Goal: Task Accomplishment & Management: Manage account settings

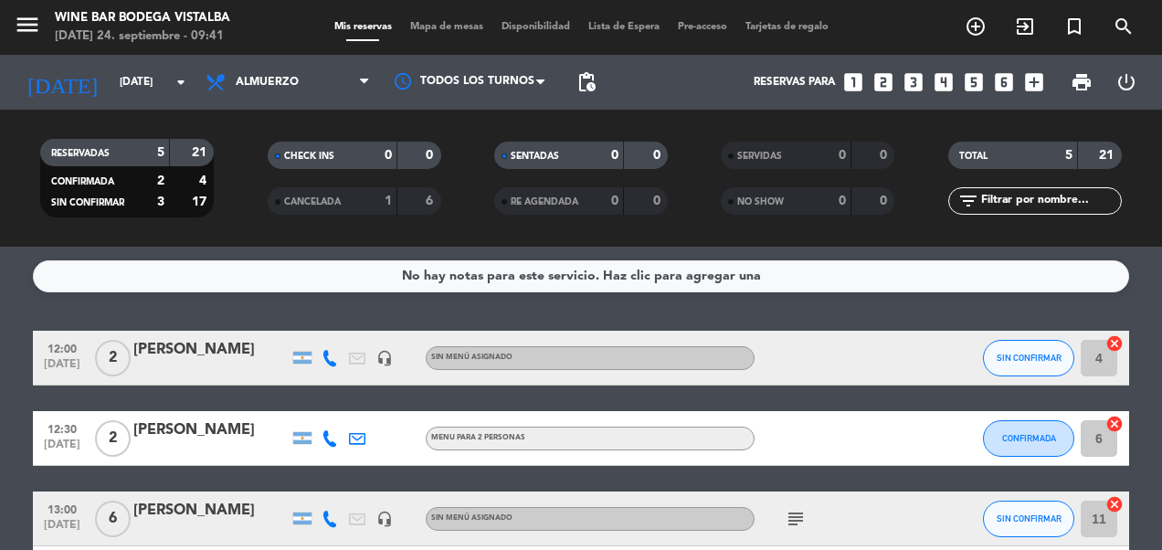
click at [111, 80] on input "[DATE]" at bounding box center [183, 82] width 144 height 31
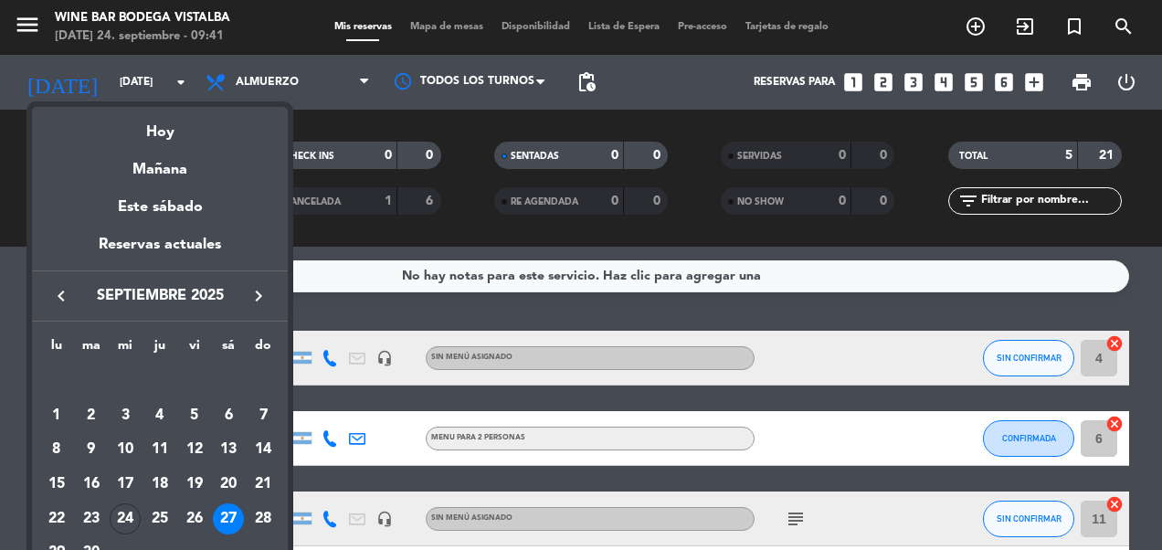
click at [126, 510] on div "24" at bounding box center [125, 519] width 31 height 31
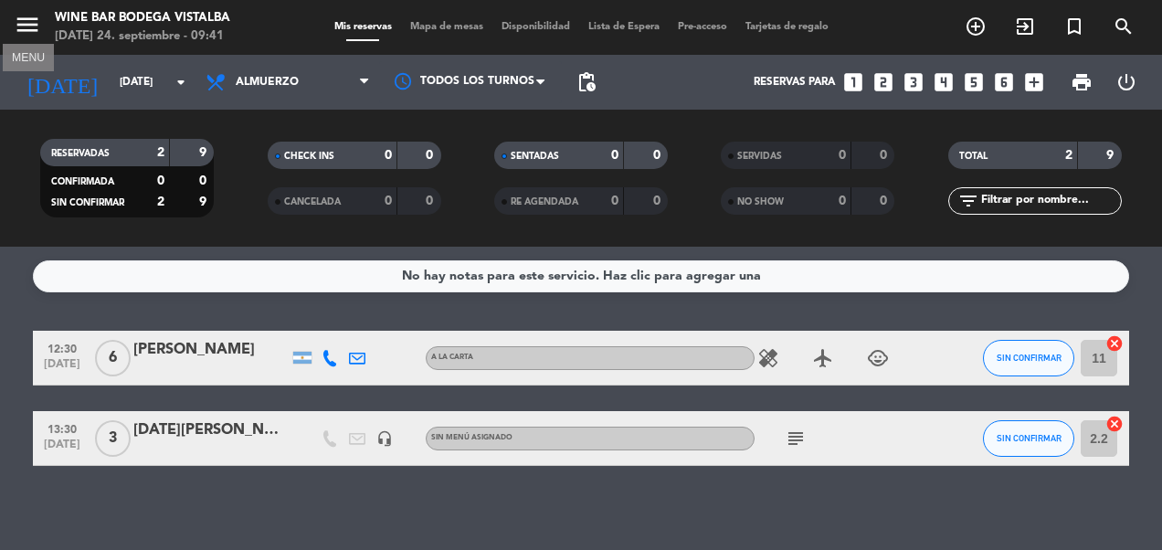
click at [19, 19] on icon "menu" at bounding box center [27, 24] width 27 height 27
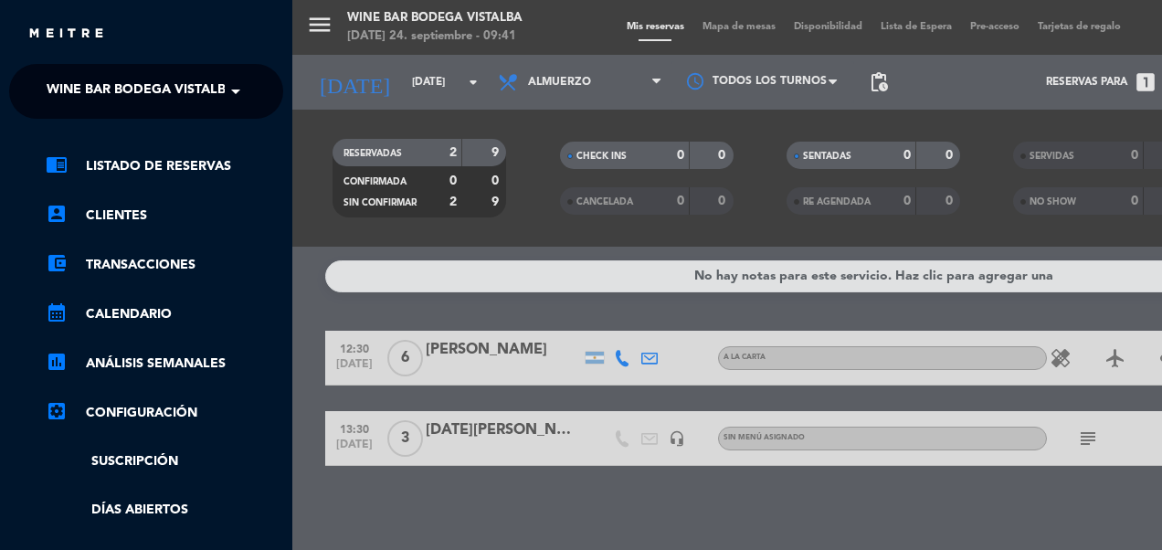
click at [55, 80] on span "Wine Bar Bodega Vistalba" at bounding box center [141, 91] width 188 height 38
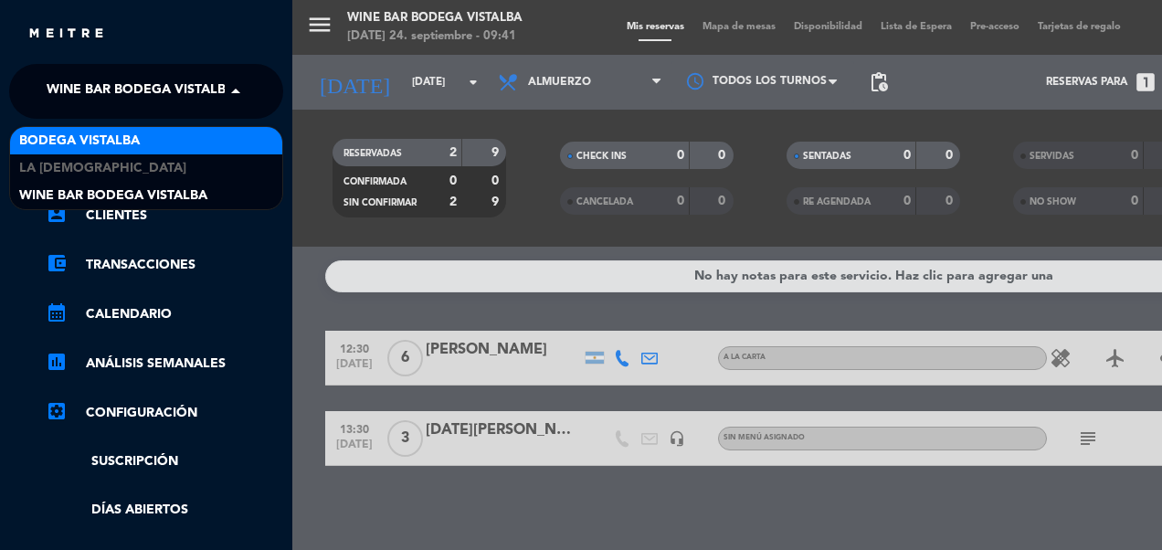
click at [93, 132] on div "BODEGA VISTALBA" at bounding box center [146, 140] width 272 height 27
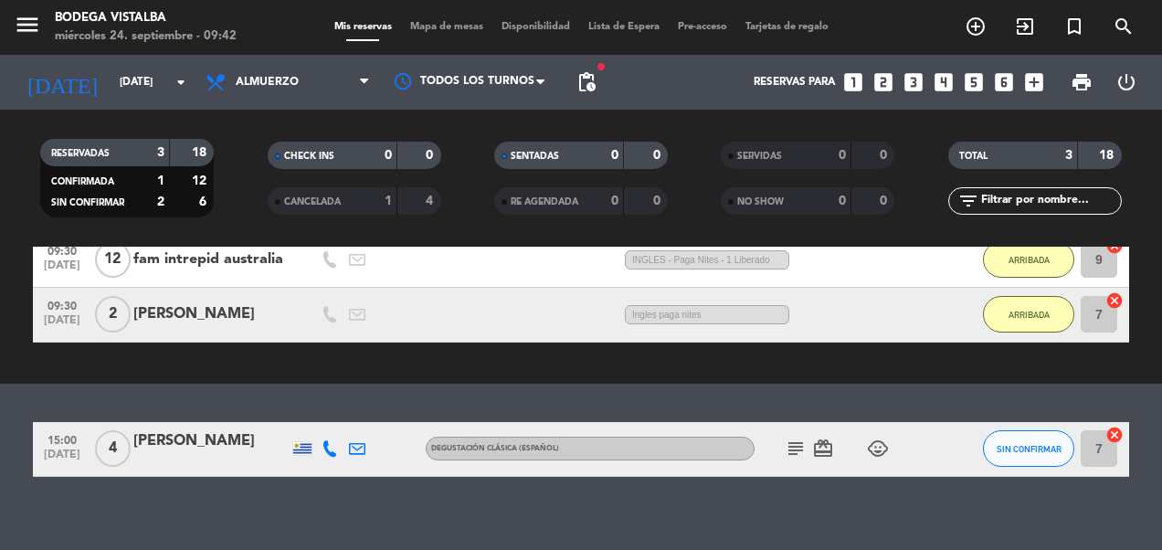
scroll to position [201, 0]
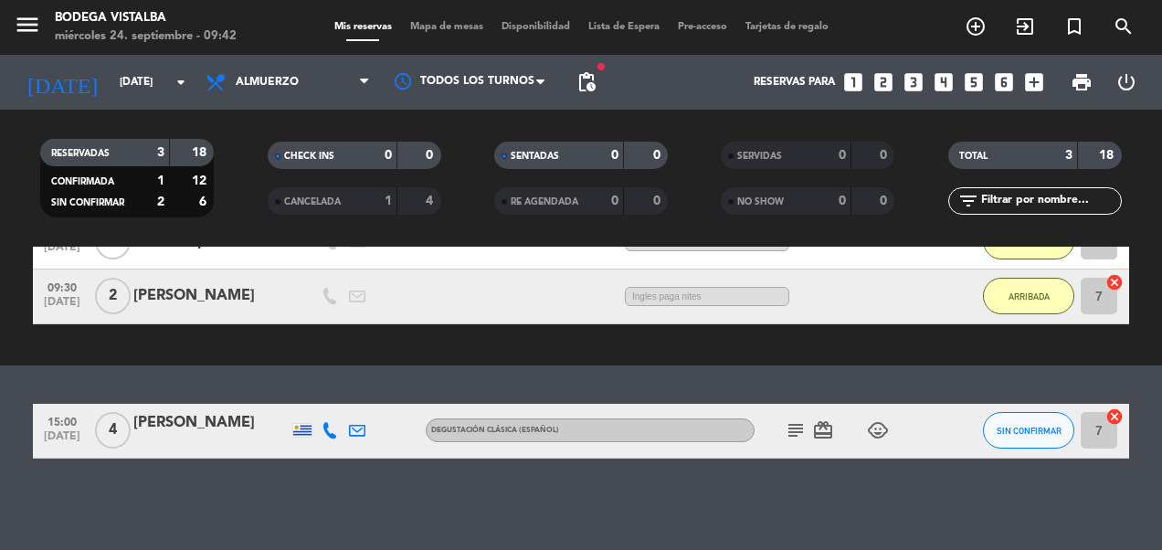
click at [132, 89] on input "[DATE]" at bounding box center [183, 82] width 144 height 31
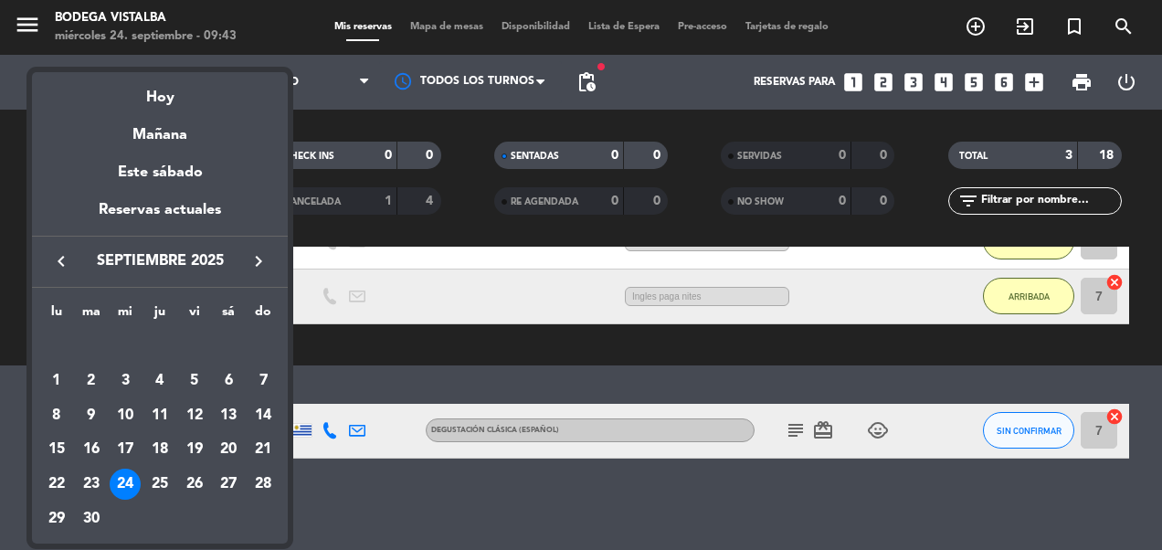
click at [237, 484] on div "27" at bounding box center [228, 484] width 31 height 31
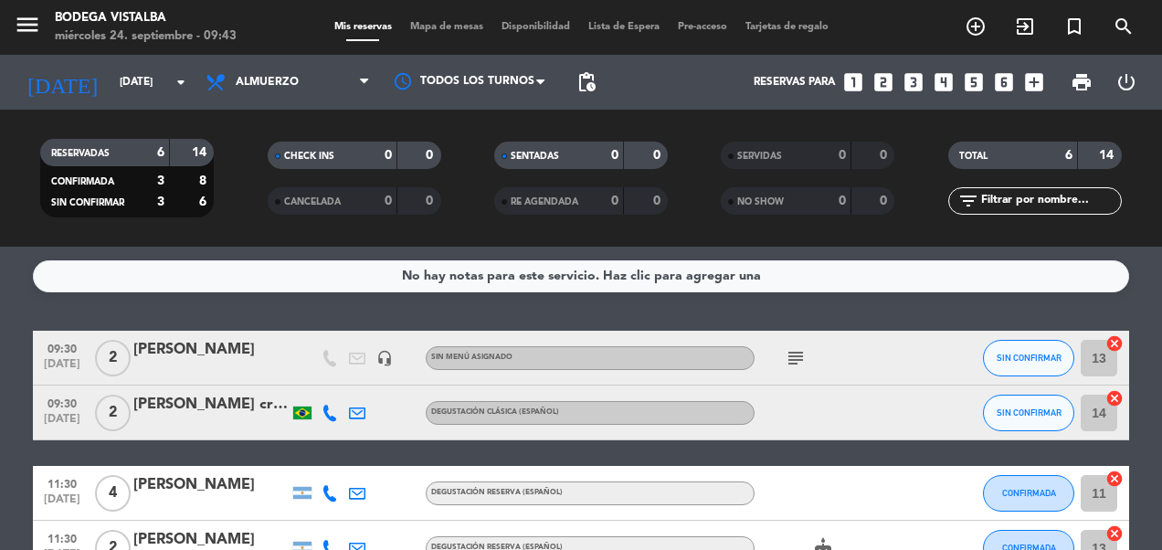
scroll to position [91, 0]
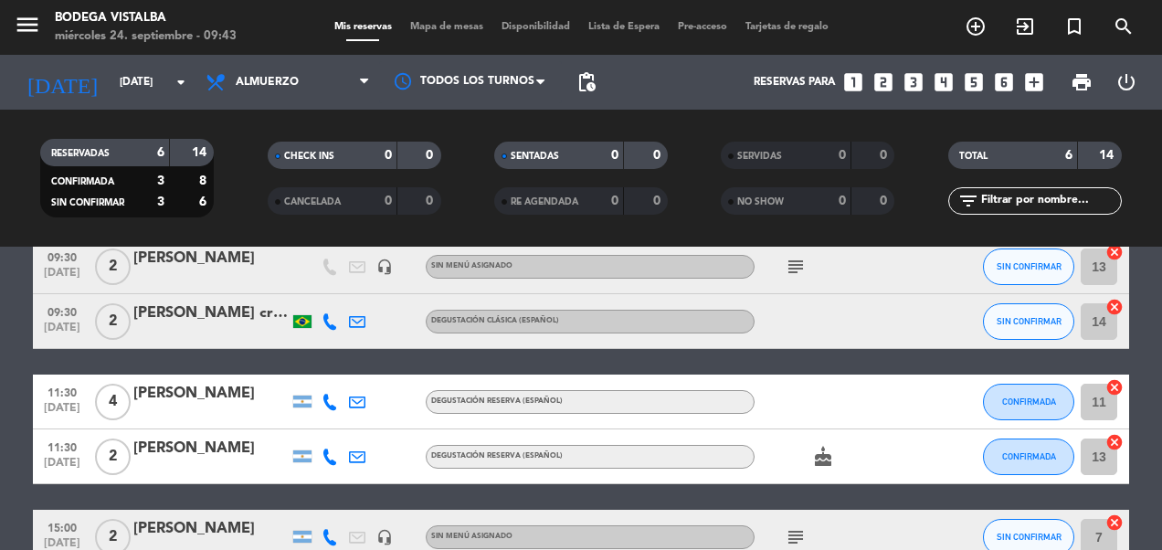
click at [798, 263] on icon "subject" at bounding box center [796, 267] width 22 height 22
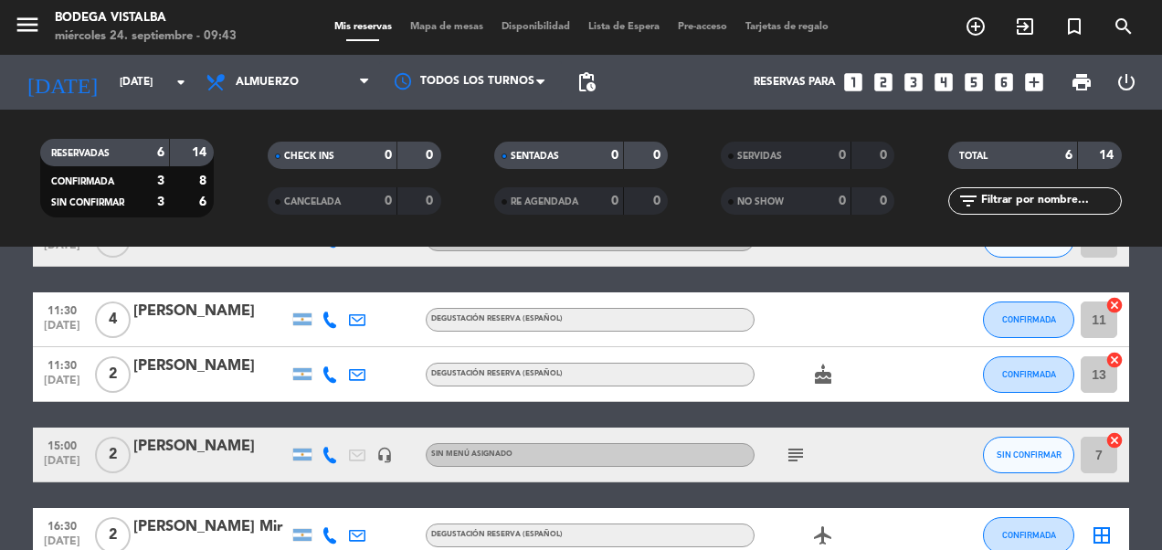
scroll to position [183, 0]
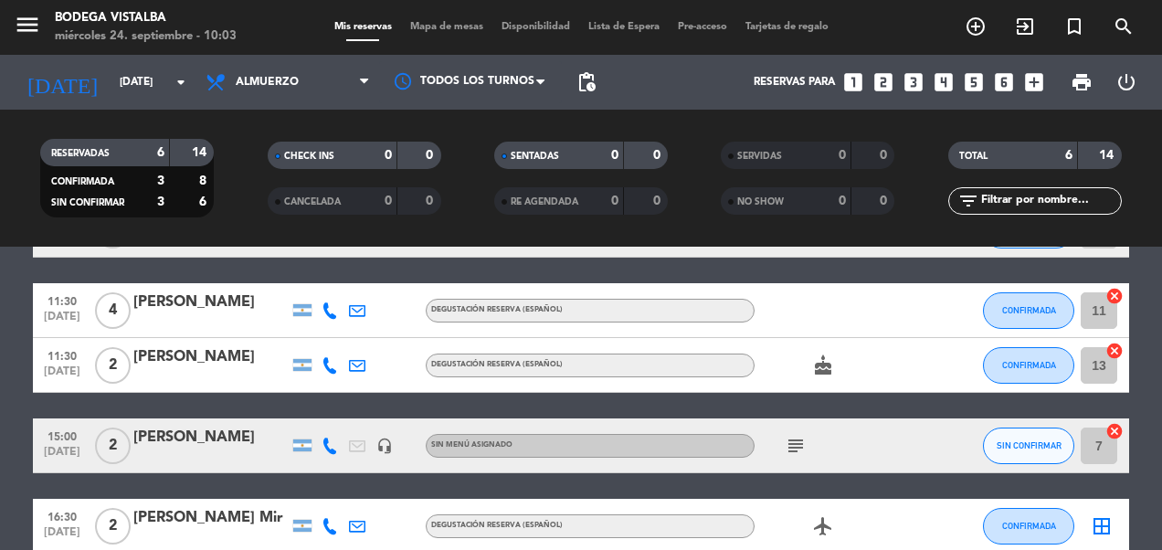
click at [111, 95] on input "[DATE]" at bounding box center [183, 82] width 144 height 31
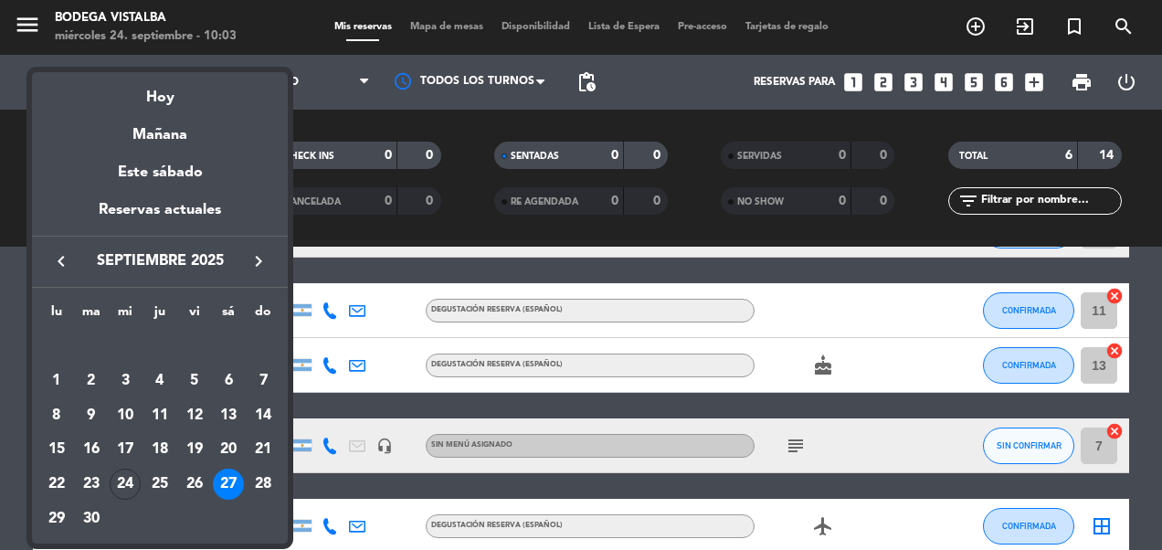
click at [210, 249] on span "septiembre 2025" at bounding box center [160, 261] width 164 height 24
click at [258, 256] on icon "keyboard_arrow_right" at bounding box center [259, 261] width 22 height 22
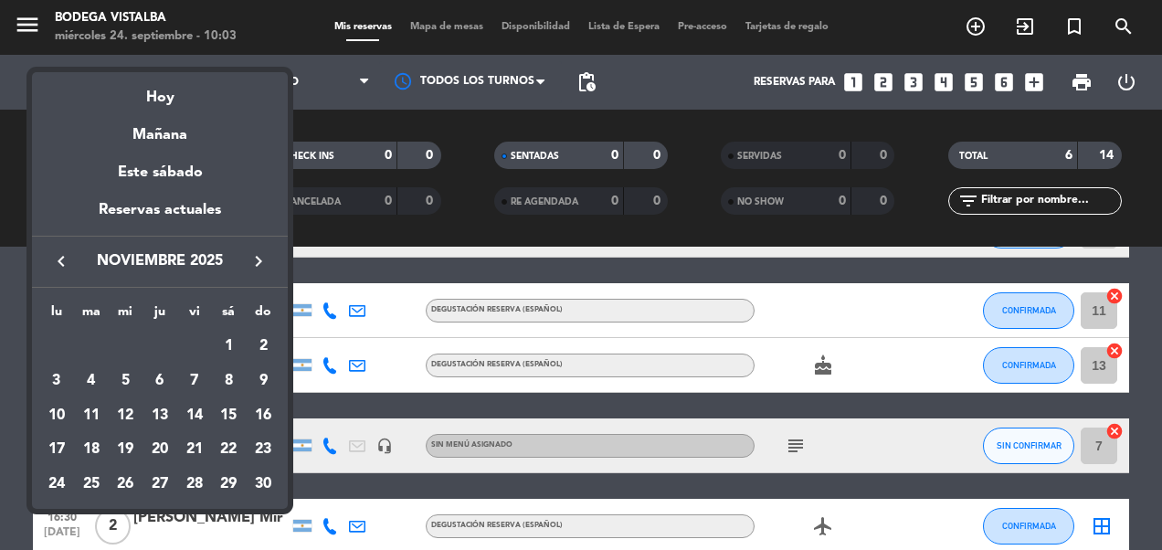
click at [97, 417] on div "11" at bounding box center [91, 415] width 31 height 31
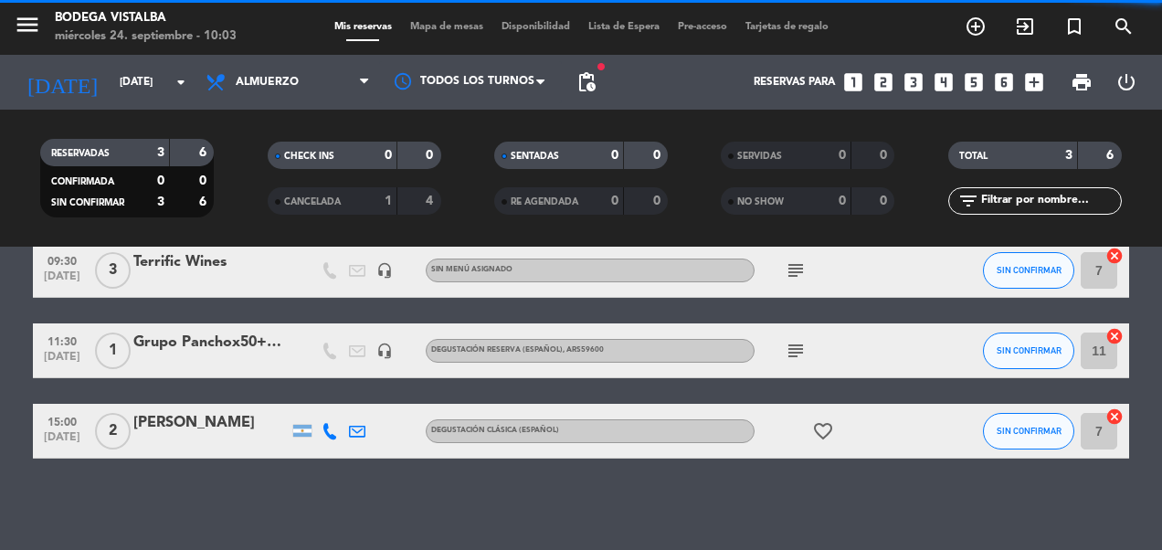
scroll to position [0, 0]
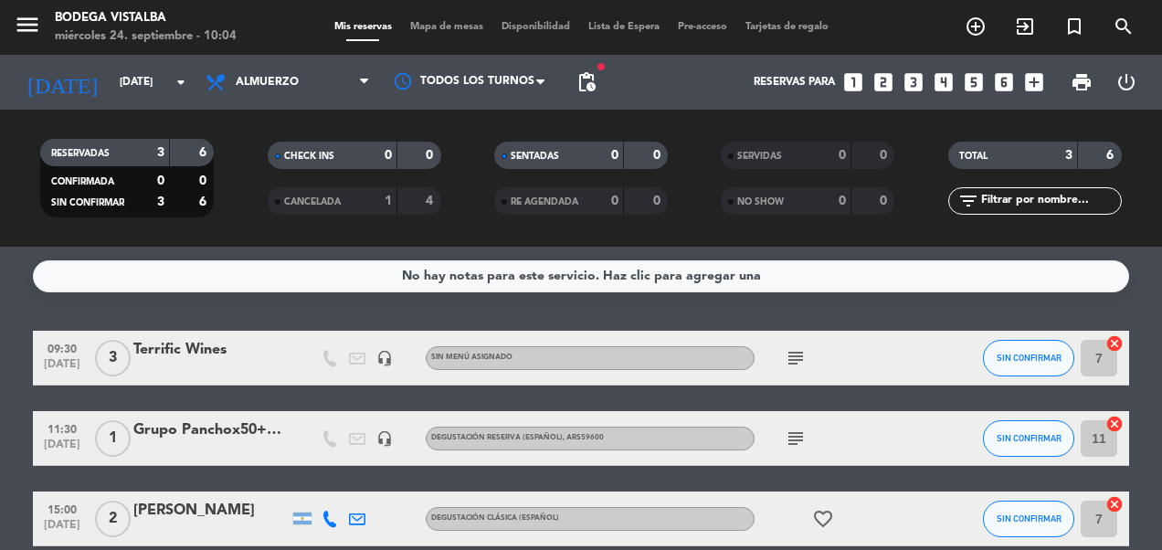
click at [779, 345] on div "subject" at bounding box center [837, 358] width 164 height 54
click at [791, 353] on icon "subject" at bounding box center [796, 358] width 22 height 22
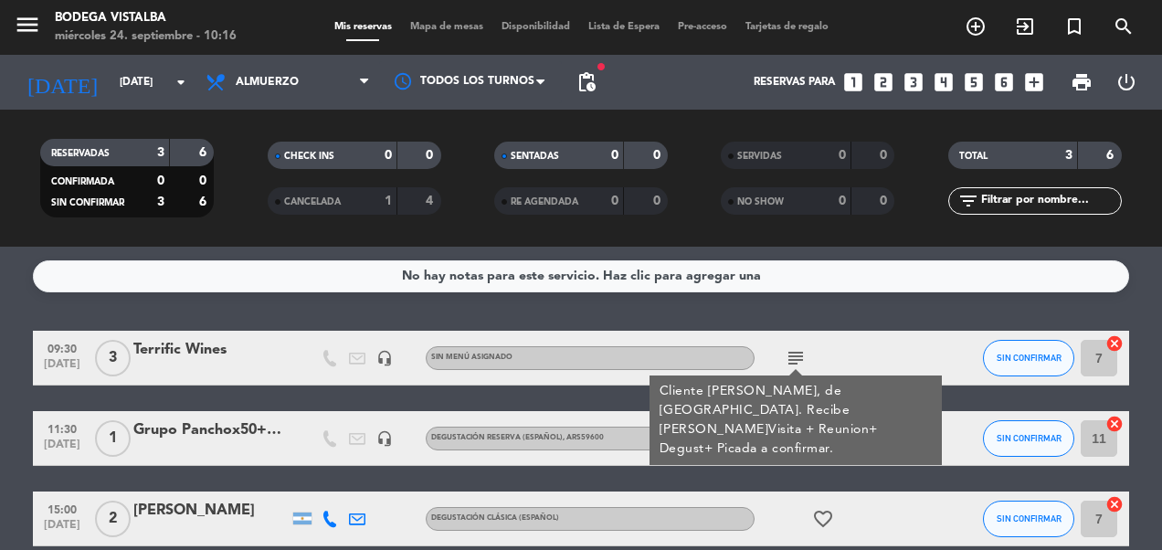
click at [111, 84] on input "[DATE]" at bounding box center [183, 82] width 144 height 31
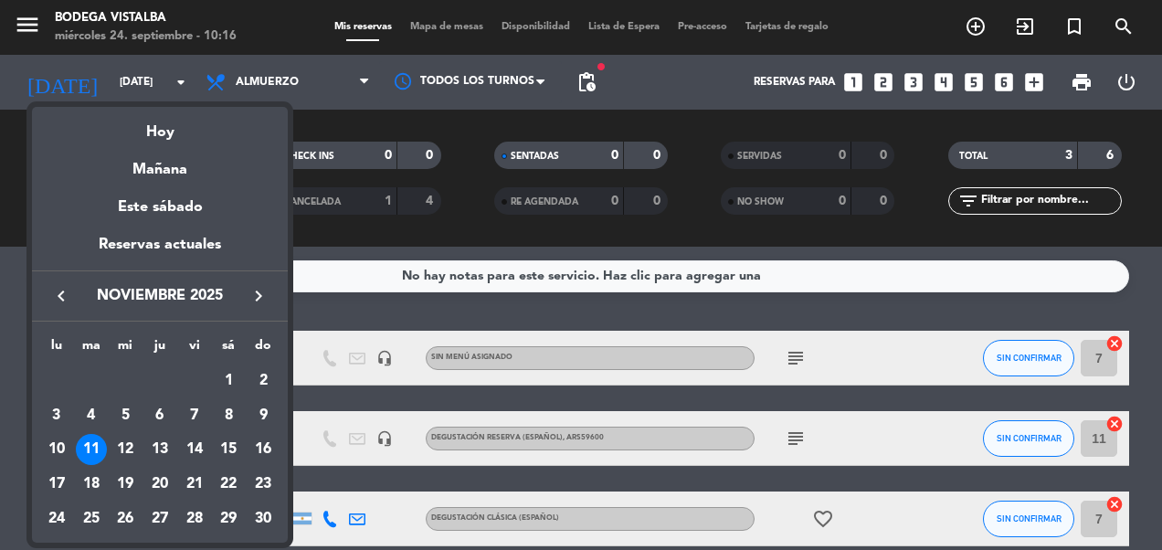
click at [69, 307] on button "keyboard_arrow_left" at bounding box center [61, 296] width 33 height 24
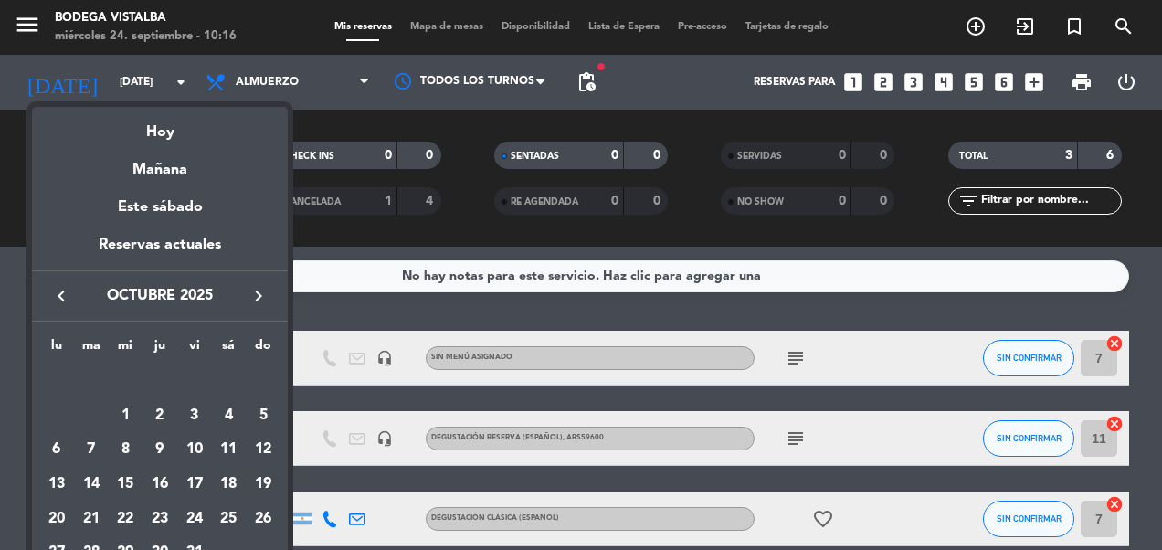
click at [233, 488] on div "18" at bounding box center [228, 484] width 31 height 31
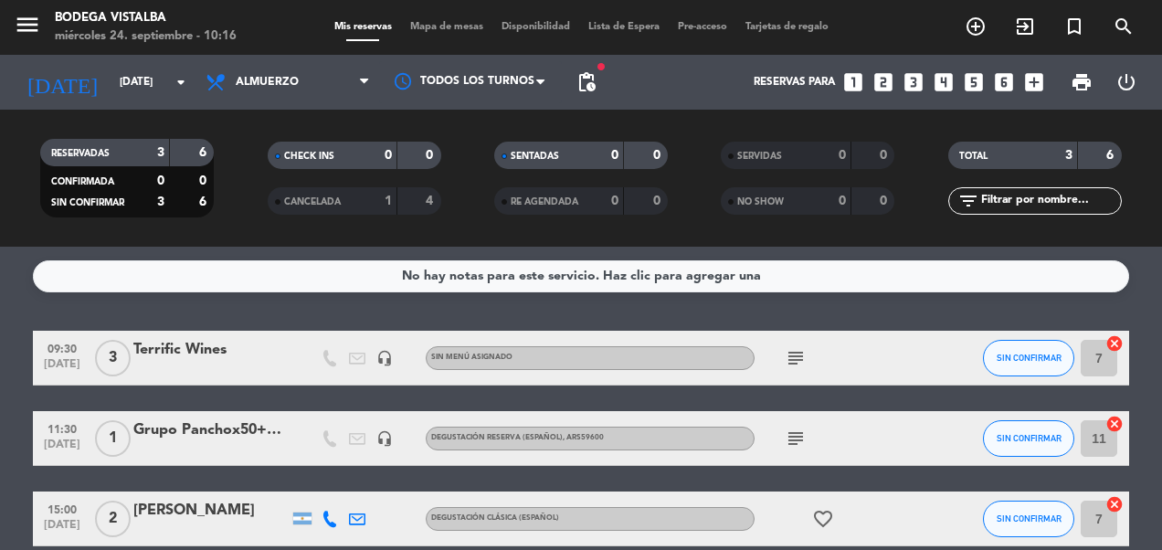
type input "[DATE]"
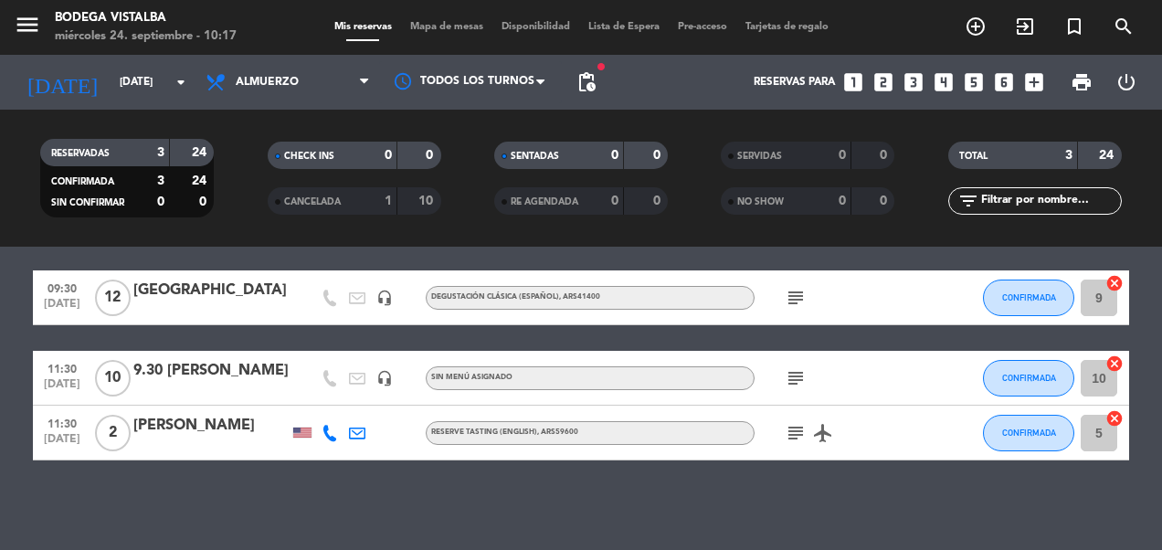
scroll to position [134, 0]
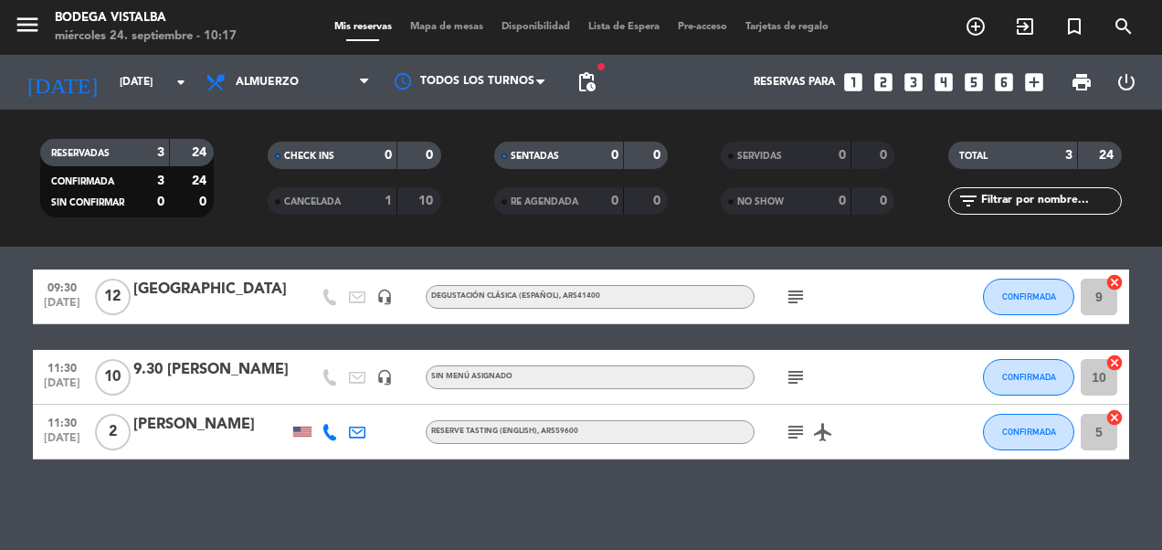
click at [252, 366] on div "9.30 [PERSON_NAME]" at bounding box center [210, 370] width 155 height 24
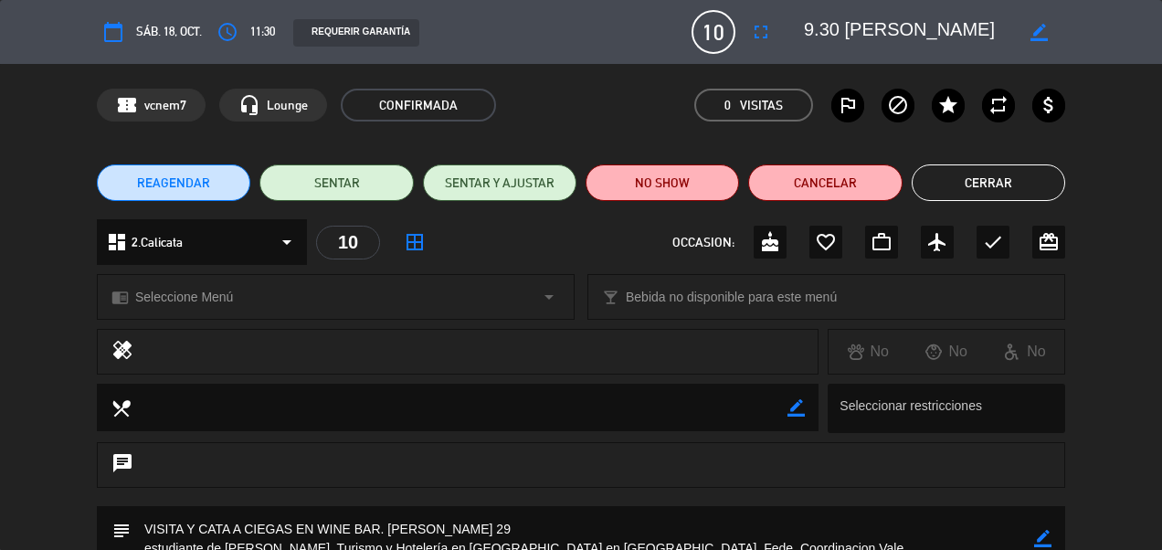
scroll to position [251, 0]
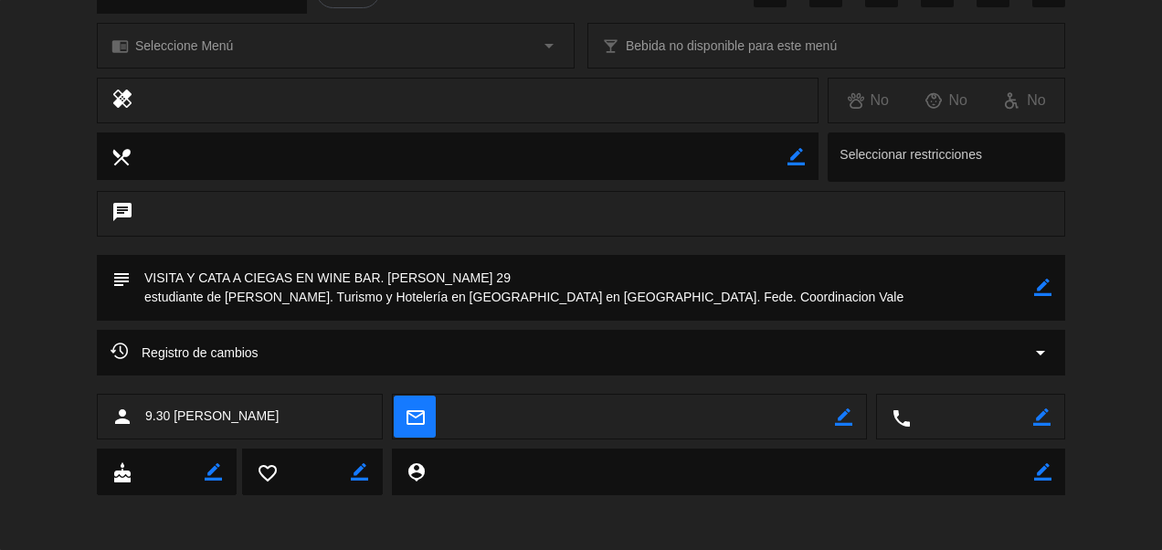
click at [1042, 291] on icon "border_color" at bounding box center [1042, 287] width 17 height 17
click at [682, 300] on textarea at bounding box center [583, 288] width 904 height 66
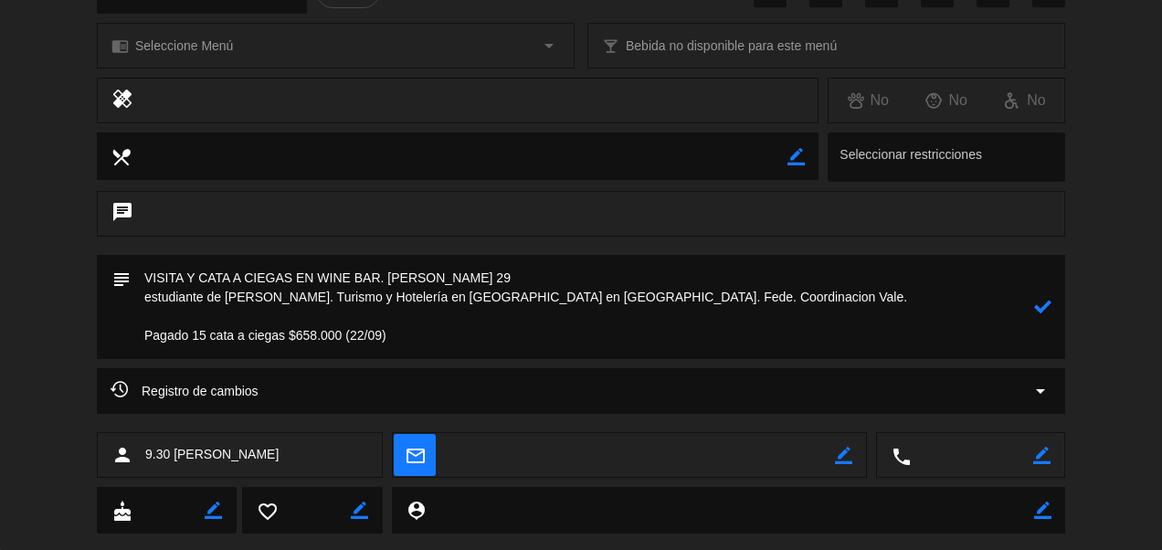
click at [529, 336] on textarea at bounding box center [583, 307] width 904 height 104
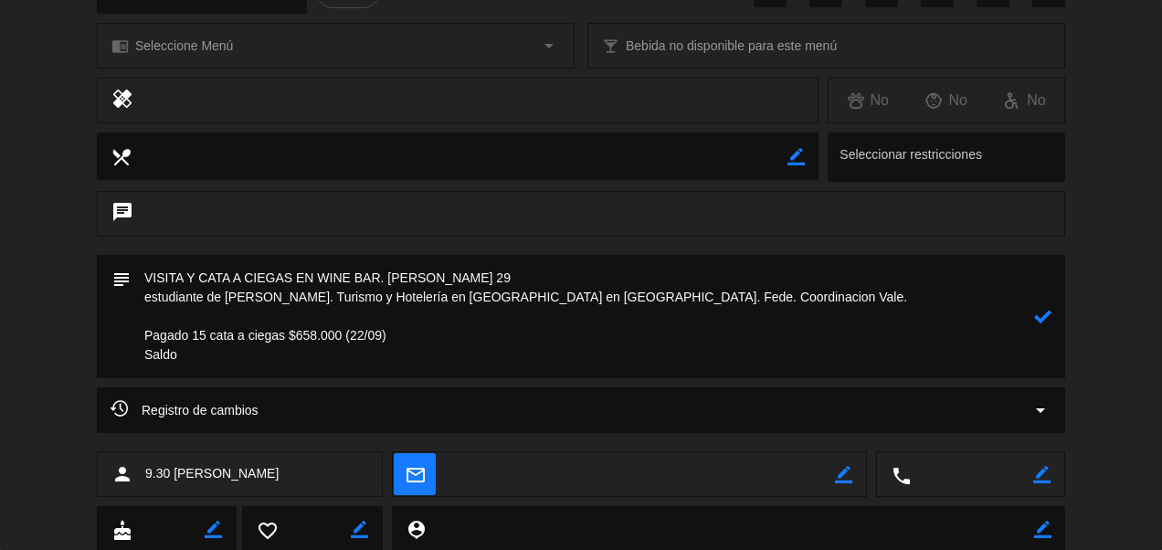
drag, startPoint x: 204, startPoint y: 334, endPoint x: 240, endPoint y: 343, distance: 37.7
click at [204, 334] on textarea at bounding box center [583, 316] width 904 height 123
click at [257, 364] on textarea at bounding box center [583, 316] width 904 height 123
type textarea "VISITA Y CATA A CIEGAS EN WINE BAR. [PERSON_NAME] 29 estudiante de [PERSON_NAME…"
click at [1039, 318] on icon at bounding box center [1042, 316] width 17 height 17
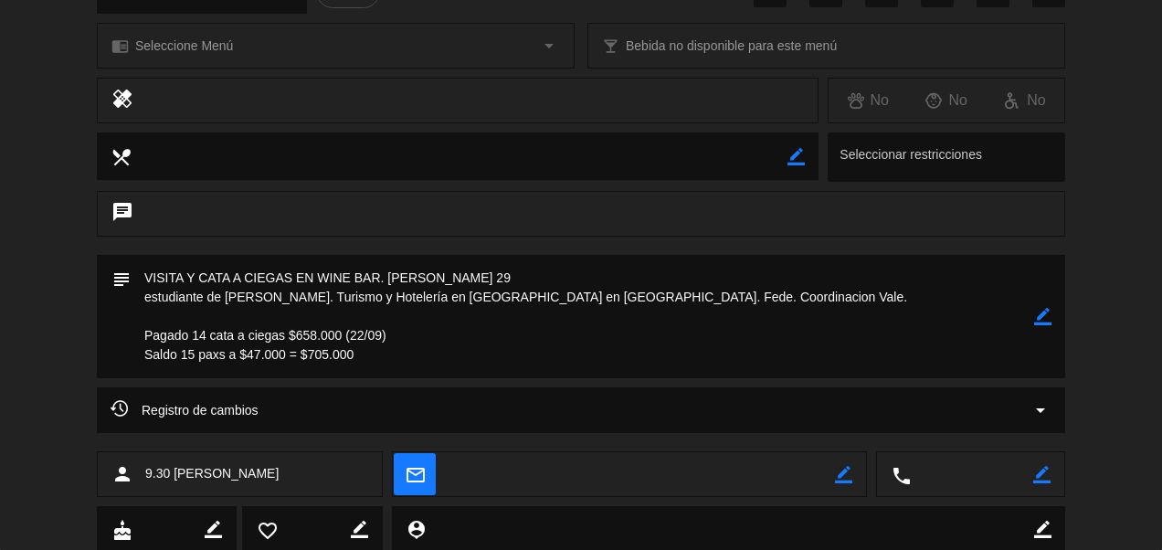
scroll to position [0, 0]
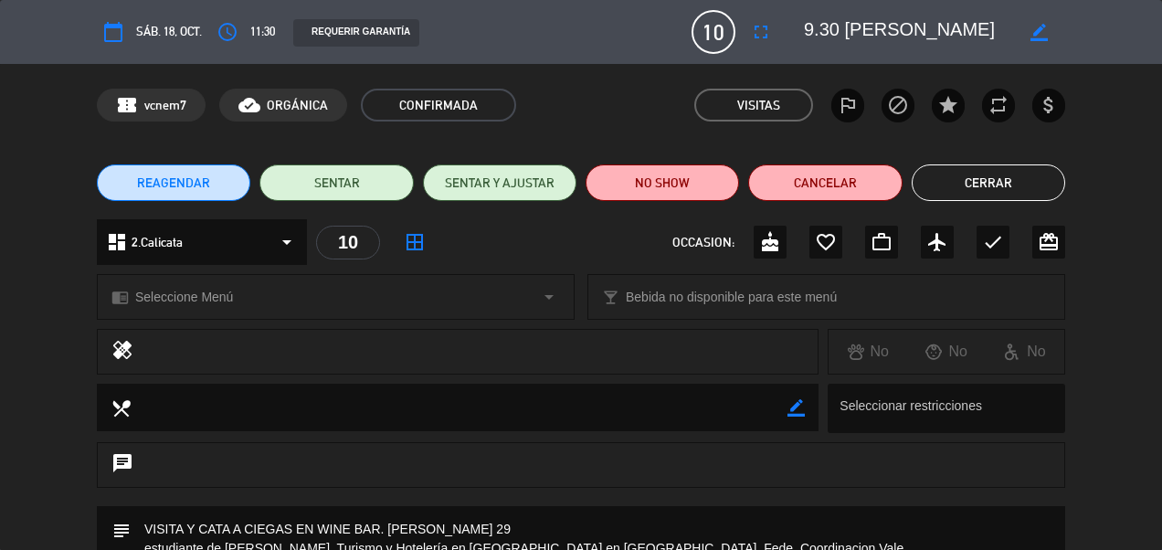
click at [960, 181] on button "Cerrar" at bounding box center [989, 182] width 154 height 37
